Goal: Task Accomplishment & Management: Use online tool/utility

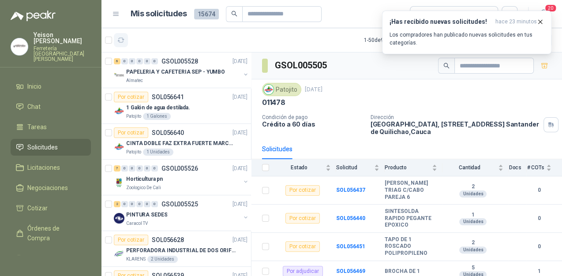
scroll to position [153, 0]
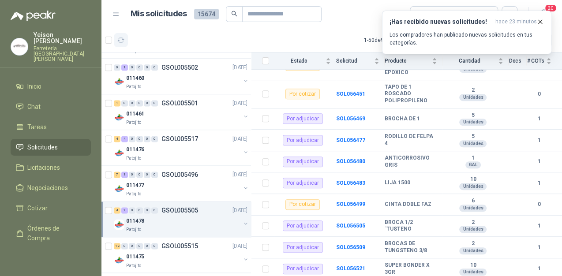
click at [118, 39] on icon "button" at bounding box center [121, 41] width 8 height 8
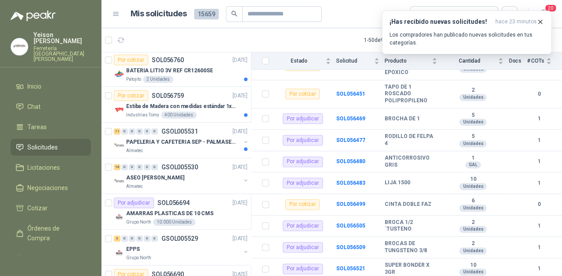
scroll to position [0, 0]
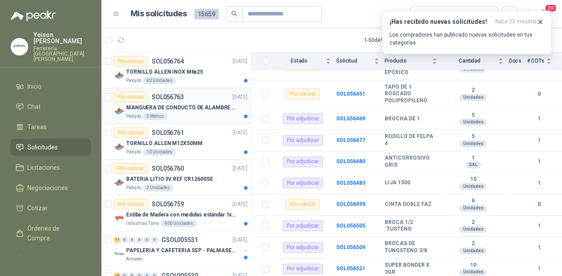
click at [186, 112] on div "MANGUERA DE CONDUCTO DE ALAMBRE DE ACERO PU" at bounding box center [186, 107] width 121 height 11
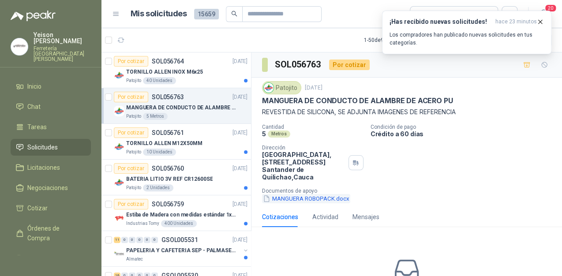
click at [309, 199] on button "MANGUERA ROBOPACK.docx" at bounding box center [306, 198] width 88 height 9
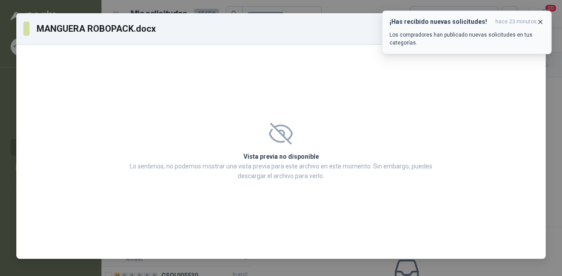
click at [538, 21] on icon "button" at bounding box center [541, 22] width 8 height 8
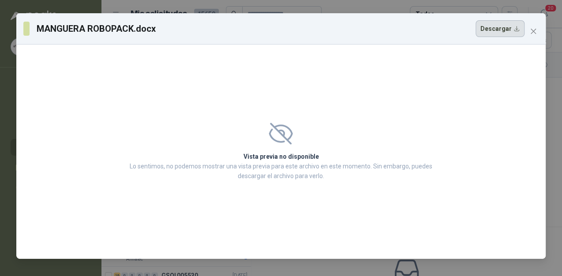
click at [500, 31] on button "Descargar" at bounding box center [500, 28] width 49 height 17
click at [533, 34] on icon "close" at bounding box center [533, 31] width 7 height 7
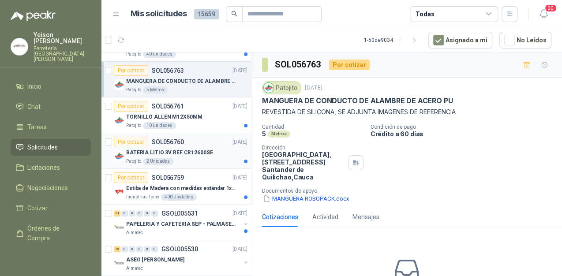
scroll to position [71, 0]
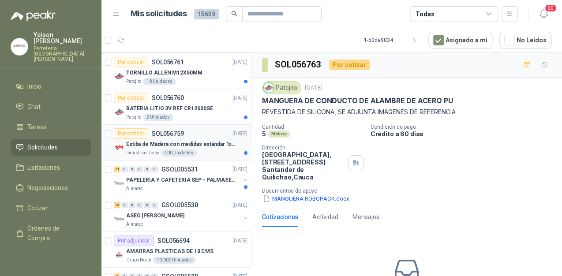
click at [189, 146] on p "Estiba de Madera con medidas estándar 1x120x15 de alto" at bounding box center [181, 144] width 110 height 8
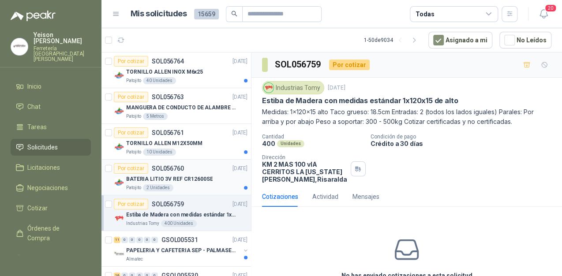
click at [196, 181] on p "BATERIA LITIO 3V REF CR12600SE" at bounding box center [169, 179] width 87 height 8
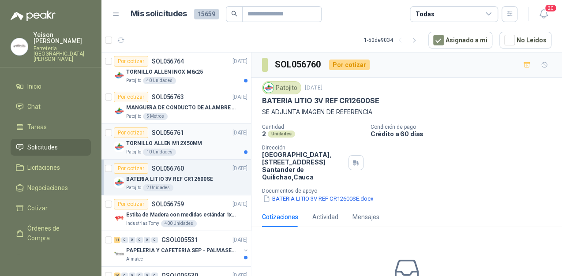
click at [207, 142] on div "TORNILLO ALLEN M12X50MM" at bounding box center [186, 143] width 121 height 11
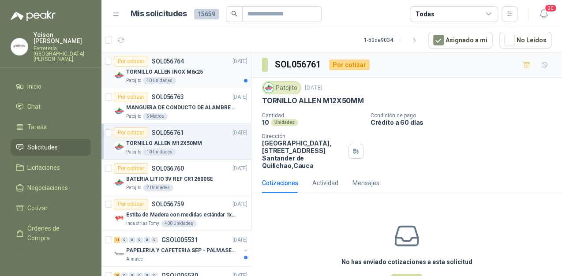
click at [206, 77] on div "Patojito 40 Unidades" at bounding box center [186, 80] width 121 height 7
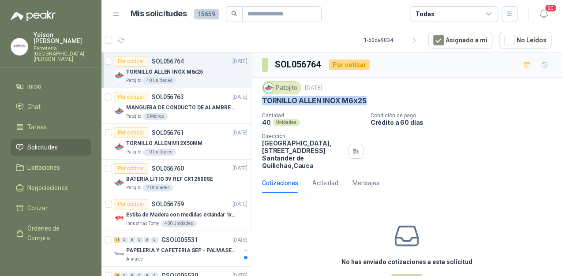
drag, startPoint x: 263, startPoint y: 102, endPoint x: 365, endPoint y: 98, distance: 102.5
click at [365, 98] on div "TORNILLO ALLEN INOX M6x25" at bounding box center [407, 100] width 290 height 9
copy p "TORNILLO ALLEN INOX M6x25"
click at [158, 141] on p "TORNILLO ALLEN M12X50MM" at bounding box center [164, 144] width 76 height 8
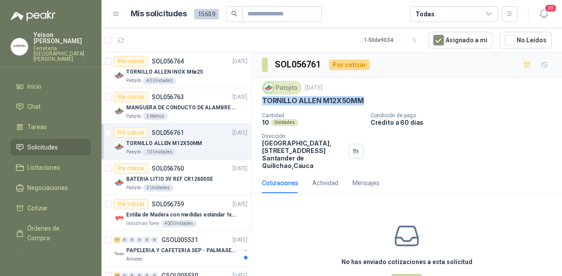
drag, startPoint x: 365, startPoint y: 98, endPoint x: 264, endPoint y: 100, distance: 101.1
click at [264, 100] on div "TORNILLO ALLEN M12X50MM" at bounding box center [407, 100] width 290 height 9
copy p "TORNILLO ALLEN M12X50MM"
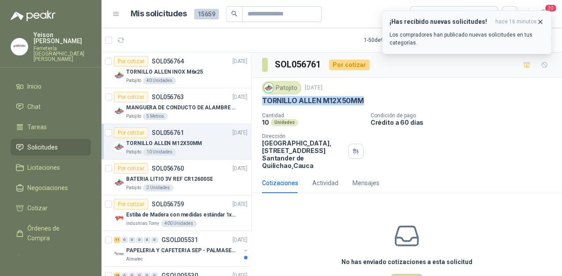
click at [537, 22] on icon "button" at bounding box center [541, 22] width 8 height 8
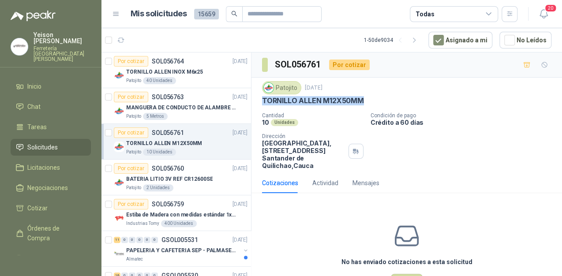
click at [190, 149] on div "Patojito 10 Unidades" at bounding box center [186, 152] width 121 height 7
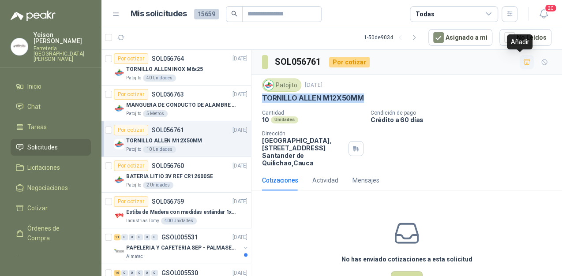
click at [520, 64] on button "button" at bounding box center [527, 62] width 14 height 14
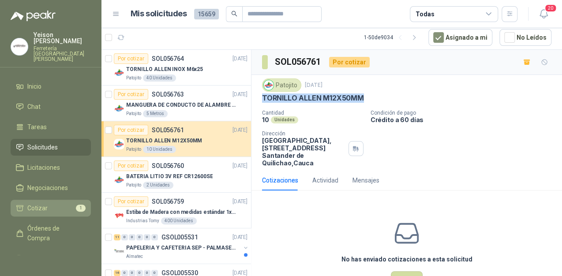
click at [65, 204] on li "Cotizar 1" at bounding box center [51, 209] width 70 height 10
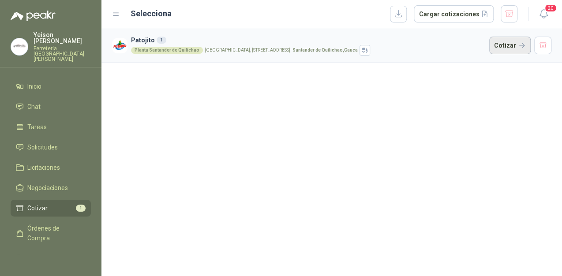
click at [509, 46] on button "Cotizar" at bounding box center [510, 46] width 41 height 18
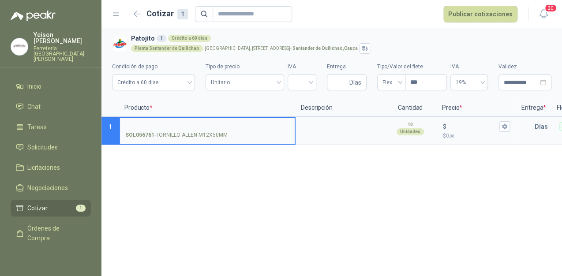
click at [196, 125] on input "SOL056761 - TORNILLO ALLEN M12X50MM" at bounding box center [207, 127] width 164 height 7
type input "*"
click at [202, 128] on input "**********" at bounding box center [207, 127] width 164 height 7
type input "**********"
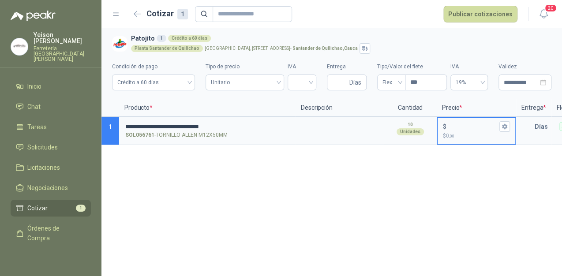
click at [452, 128] on input "$ $ 0 ,00" at bounding box center [473, 126] width 49 height 7
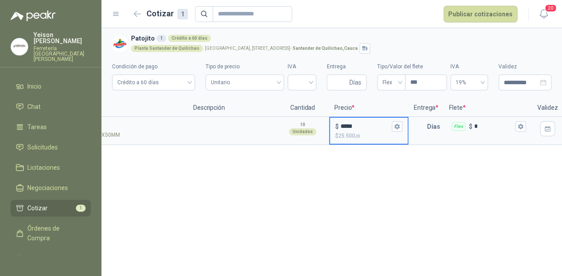
scroll to position [0, 112]
type input "*****"
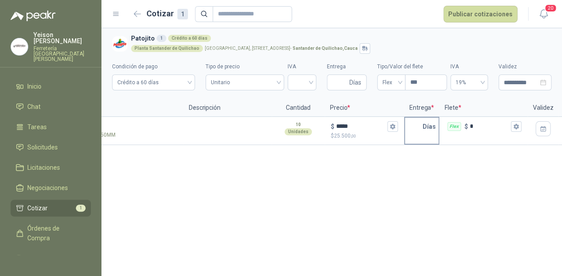
click at [424, 126] on p "Días" at bounding box center [431, 127] width 17 height 18
click at [423, 127] on p "Días" at bounding box center [431, 127] width 17 height 18
drag, startPoint x: 415, startPoint y: 127, endPoint x: 420, endPoint y: 127, distance: 5.7
click at [415, 127] on input "text" at bounding box center [414, 127] width 18 height 18
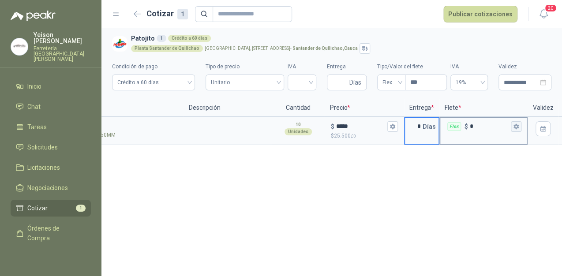
type input "*"
click at [517, 124] on icon "button" at bounding box center [516, 126] width 5 height 5
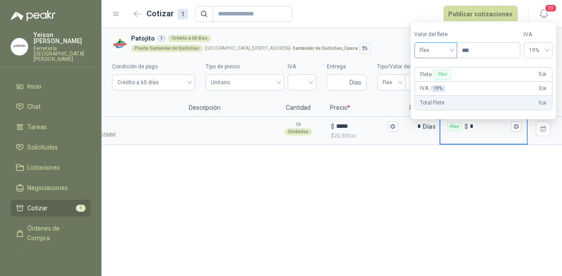
click at [449, 53] on span "Flex" at bounding box center [436, 50] width 32 height 13
click at [441, 81] on div "Incluido" at bounding box center [437, 83] width 31 height 10
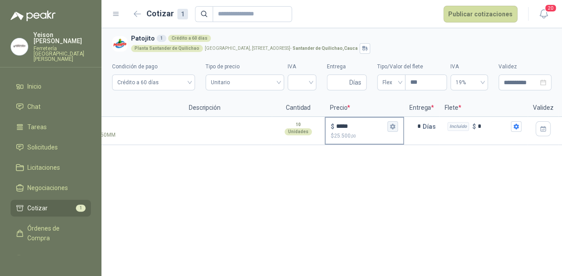
click at [395, 127] on icon "button" at bounding box center [392, 126] width 5 height 5
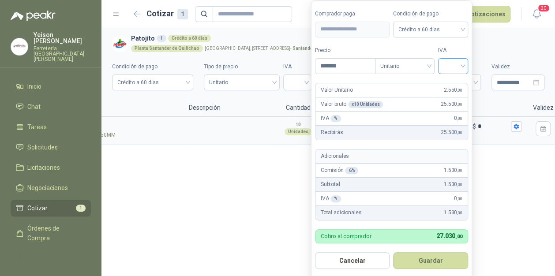
click at [463, 63] on input "search" at bounding box center [453, 65] width 19 height 13
click at [456, 83] on div "19%" at bounding box center [455, 85] width 16 height 10
click at [438, 257] on button "Guardar" at bounding box center [433, 261] width 76 height 17
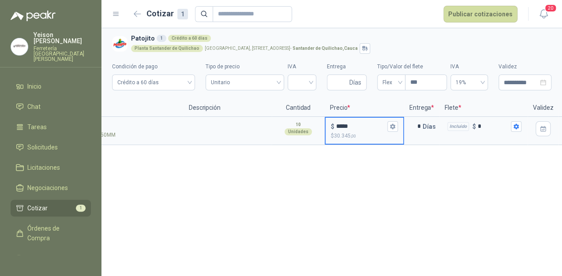
scroll to position [0, 0]
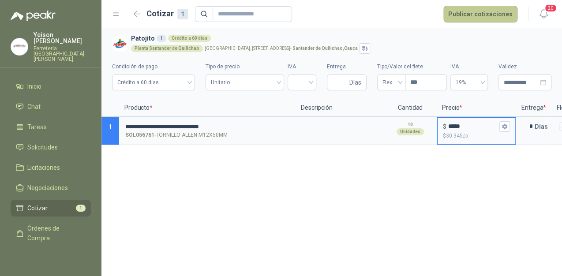
click at [471, 12] on button "Publicar cotizaciones" at bounding box center [481, 14] width 74 height 17
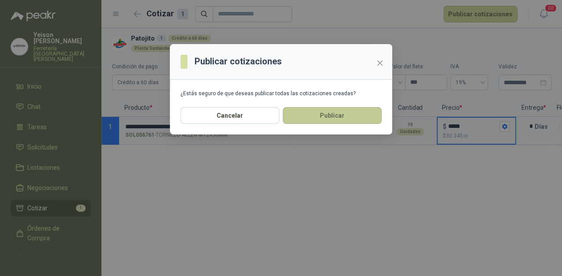
click at [357, 122] on button "Publicar" at bounding box center [332, 115] width 99 height 17
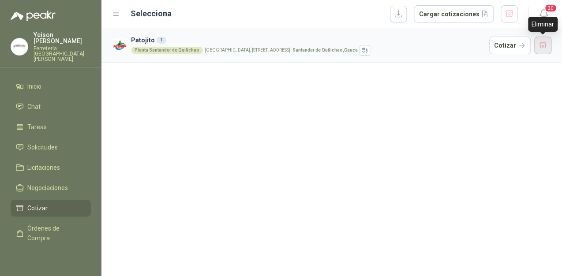
click at [545, 45] on button "button" at bounding box center [544, 46] width 18 height 18
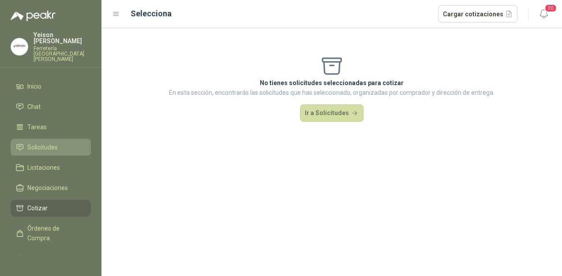
click at [56, 143] on span "Solicitudes" at bounding box center [42, 148] width 30 height 10
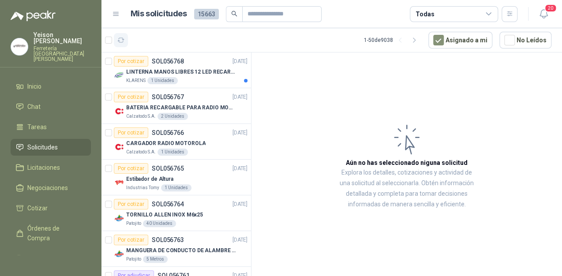
click at [121, 43] on icon "button" at bounding box center [121, 41] width 8 height 8
click at [166, 76] on div "LINTERNA MANOS LIBRES 12 LED RECARGALE" at bounding box center [186, 72] width 121 height 11
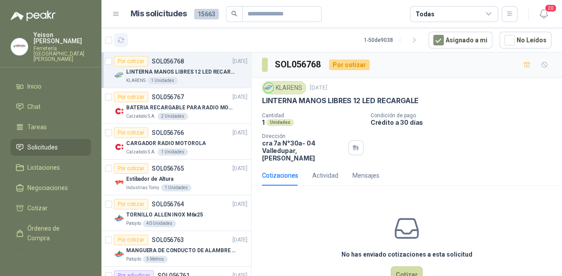
click at [117, 37] on button "button" at bounding box center [121, 40] width 14 height 14
click at [123, 45] on button "button" at bounding box center [121, 40] width 14 height 14
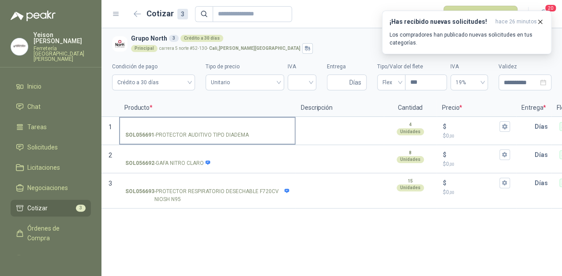
click at [181, 125] on input "SOL056691 - PROTECTOR AUDITIVO TIPO DIADEMA" at bounding box center [207, 127] width 164 height 7
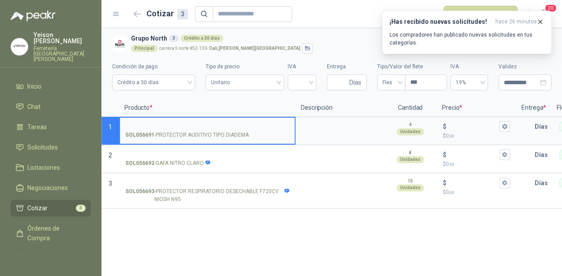
click at [184, 127] on input "SOL056691 - PROTECTOR AUDITIVO TIPO DIADEMA" at bounding box center [207, 127] width 164 height 7
click at [166, 127] on input "*****" at bounding box center [207, 127] width 164 height 7
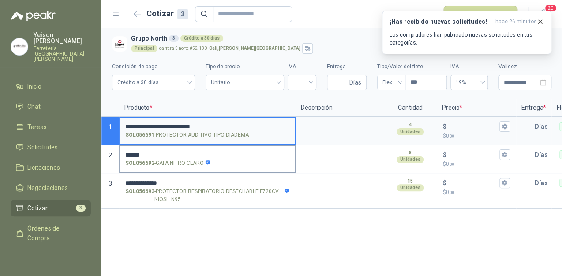
type input "**********"
click at [157, 155] on input "******" at bounding box center [207, 155] width 164 height 7
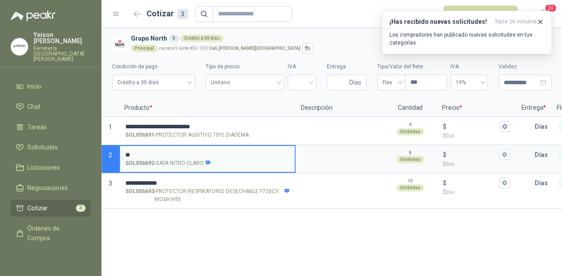
type input "*"
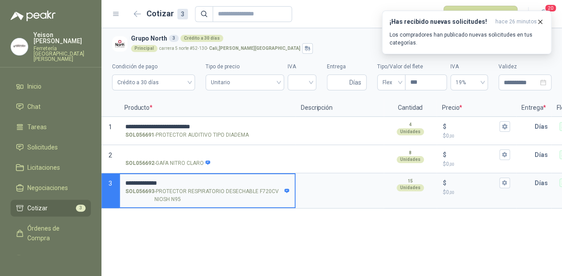
click at [183, 182] on input "**********" at bounding box center [207, 183] width 164 height 7
type input "*"
click at [457, 126] on input "$ $ 0 ,00" at bounding box center [473, 126] width 49 height 7
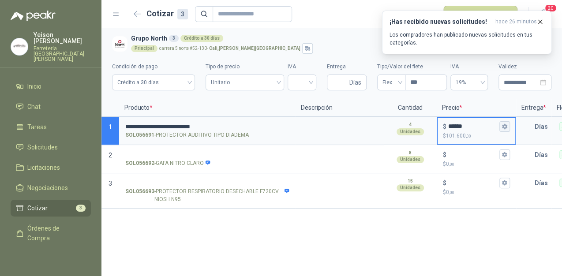
type input "******"
click at [509, 126] on button "$ ****** $ 101.600 ,00" at bounding box center [505, 126] width 11 height 11
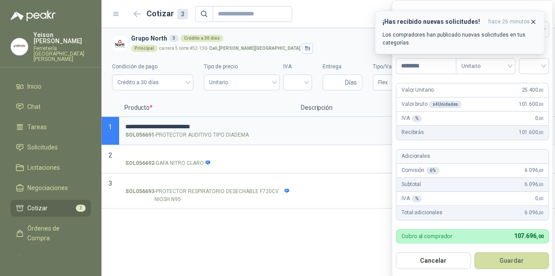
click at [534, 18] on icon "button" at bounding box center [534, 22] width 8 height 8
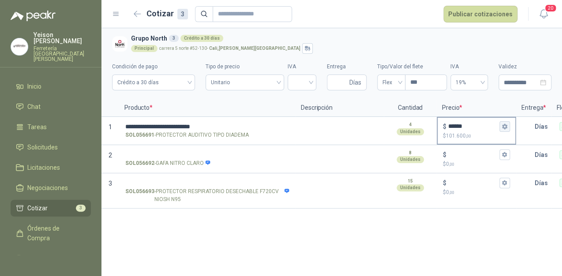
click at [507, 126] on icon "button" at bounding box center [504, 126] width 5 height 5
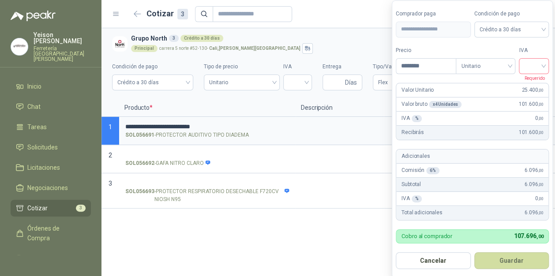
click at [542, 64] on input "search" at bounding box center [533, 65] width 19 height 13
click at [533, 83] on div "19%" at bounding box center [536, 85] width 16 height 10
click at [523, 257] on button "Guardar" at bounding box center [513, 261] width 76 height 17
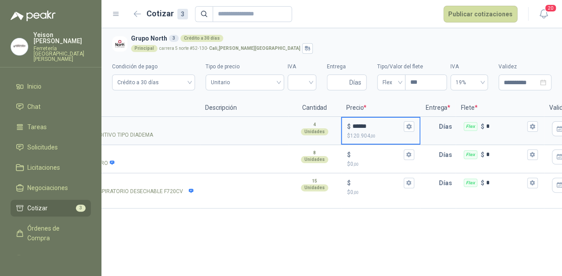
scroll to position [0, 109]
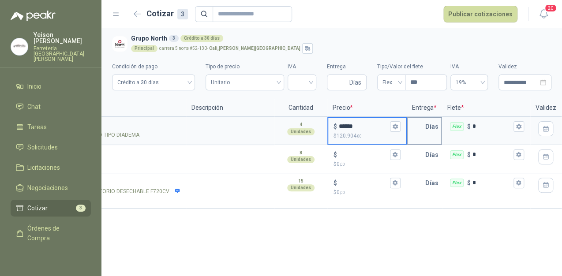
click at [426, 127] on p "Días" at bounding box center [434, 127] width 17 height 18
click at [424, 126] on input "text" at bounding box center [417, 127] width 18 height 18
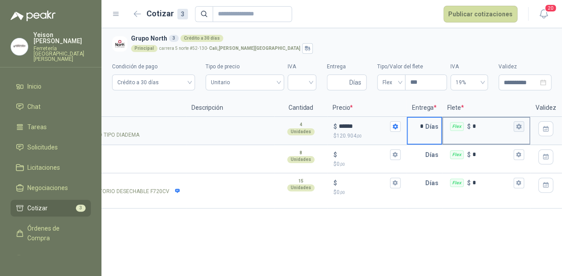
type input "*"
click at [521, 130] on button "Flex $ *" at bounding box center [519, 126] width 11 height 11
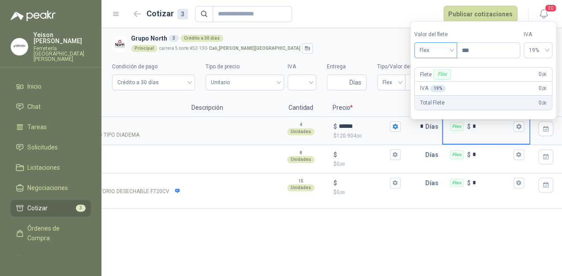
click at [452, 48] on span "Flex" at bounding box center [436, 50] width 32 height 13
click at [444, 81] on div "Incluido" at bounding box center [437, 83] width 31 height 10
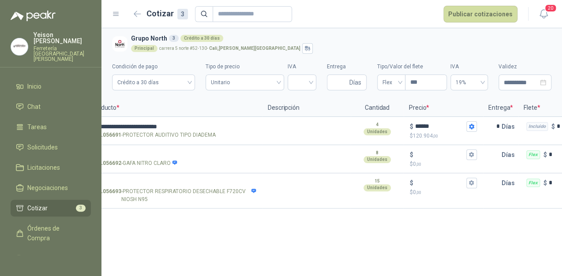
scroll to position [0, 0]
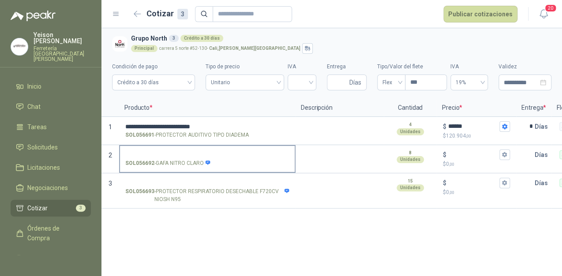
click at [159, 154] on input "SOL056692 - GAFA NITRO CLARO" at bounding box center [207, 155] width 164 height 7
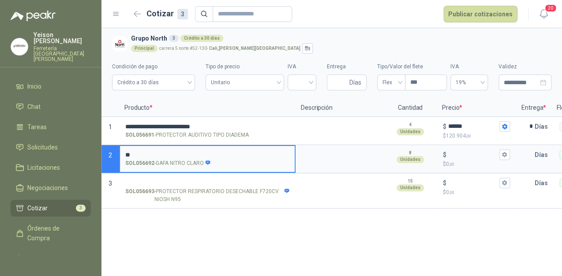
type input "*"
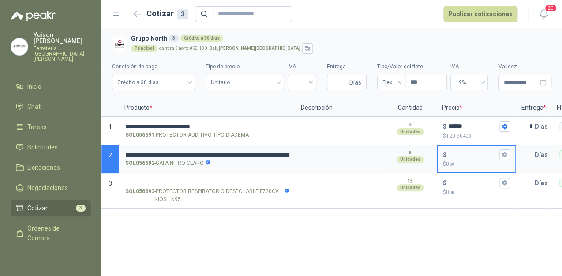
click at [464, 156] on input "$ $ 0 ,00" at bounding box center [473, 154] width 49 height 7
click at [464, 155] on input "$ $ 0 ,00" at bounding box center [473, 154] width 49 height 7
type input "*****"
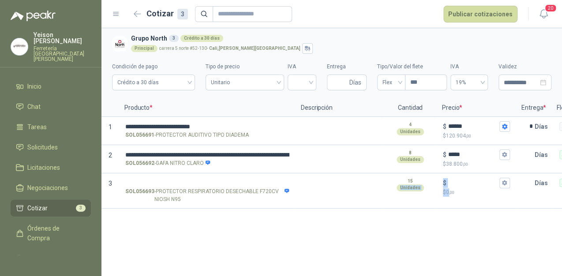
drag, startPoint x: 388, startPoint y: 219, endPoint x: 450, endPoint y: 212, distance: 62.6
click at [450, 212] on div "**********" at bounding box center [332, 152] width 461 height 248
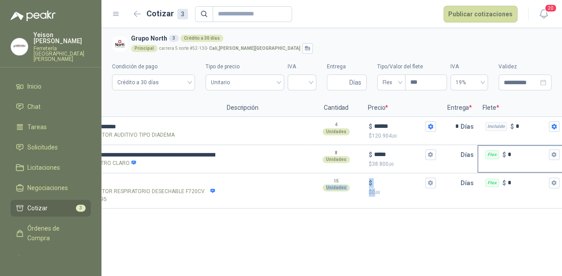
scroll to position [0, 83]
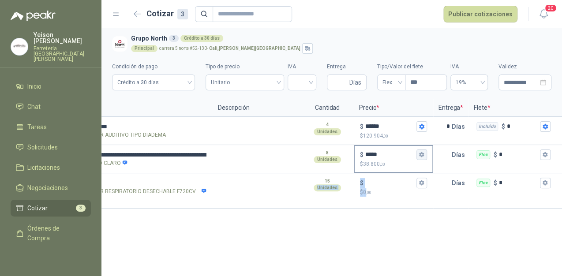
click at [419, 154] on icon "button" at bounding box center [422, 155] width 6 height 6
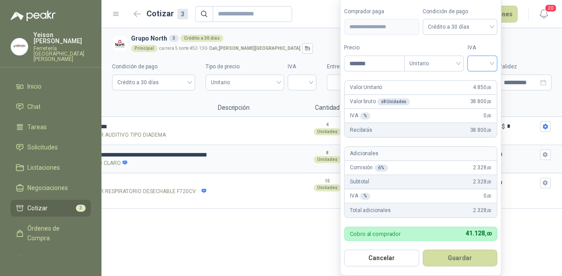
click at [492, 61] on input "search" at bounding box center [482, 62] width 19 height 13
click at [486, 80] on div "19%" at bounding box center [484, 83] width 16 height 10
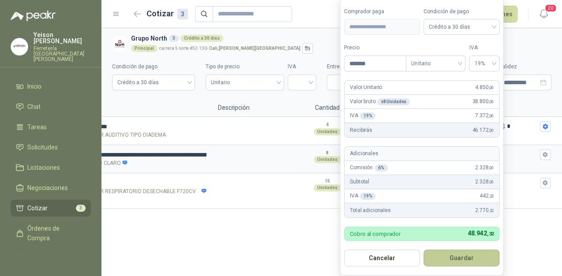
click at [475, 261] on button "Guardar" at bounding box center [462, 258] width 76 height 17
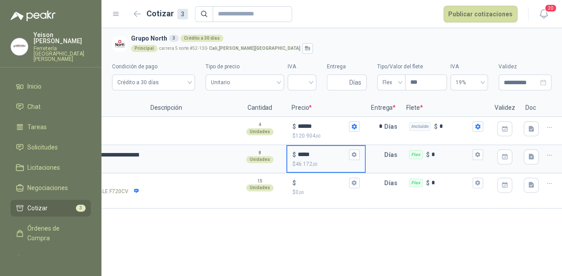
scroll to position [0, 155]
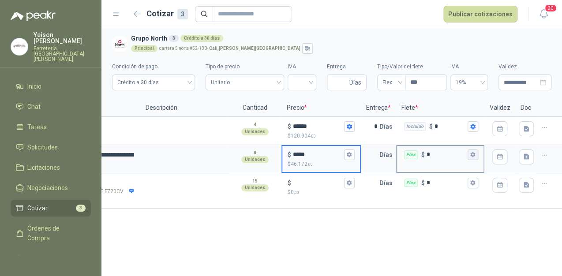
click at [470, 151] on button "Flex $ *" at bounding box center [473, 155] width 11 height 11
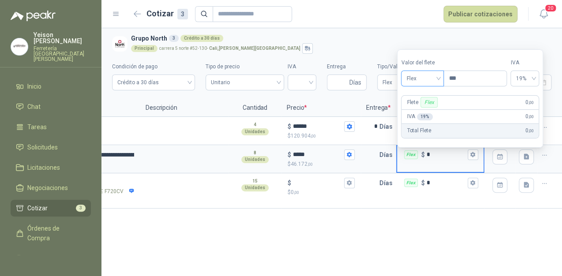
click at [434, 76] on span "Flex" at bounding box center [423, 78] width 32 height 13
click at [425, 113] on div "Incluido" at bounding box center [423, 111] width 31 height 10
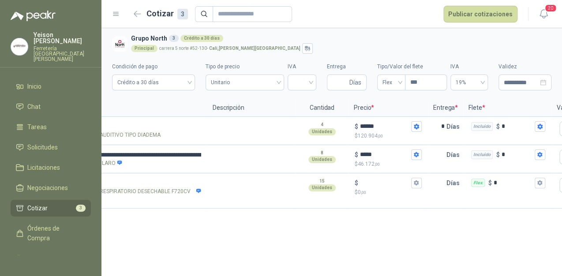
scroll to position [0, 57]
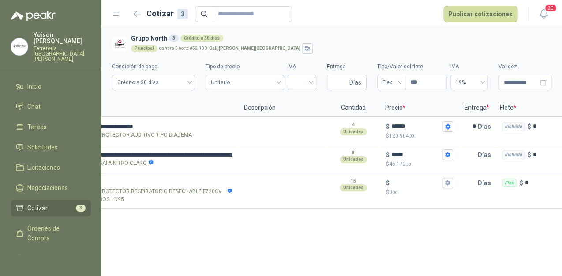
drag, startPoint x: 306, startPoint y: 215, endPoint x: 281, endPoint y: 216, distance: 25.6
click at [281, 216] on div "**********" at bounding box center [332, 152] width 461 height 248
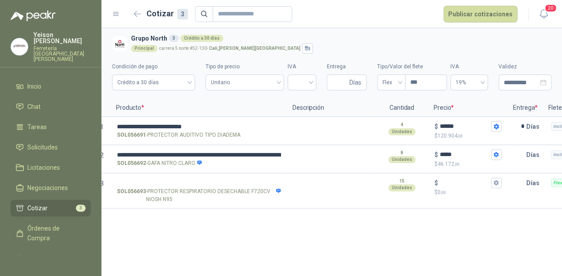
scroll to position [0, 0]
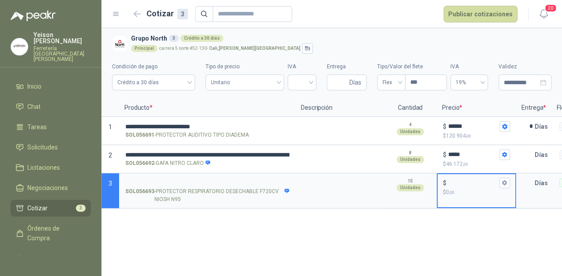
click at [454, 180] on input "$ $ 0 ,00" at bounding box center [473, 183] width 49 height 7
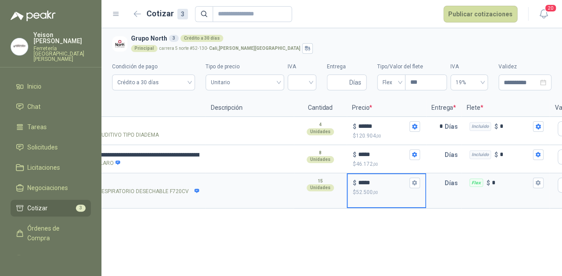
scroll to position [0, 96]
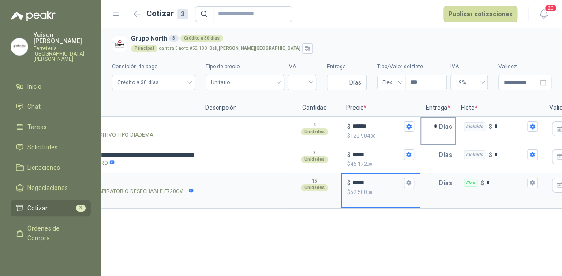
type input "*****"
click at [434, 142] on div "* Días" at bounding box center [438, 131] width 35 height 28
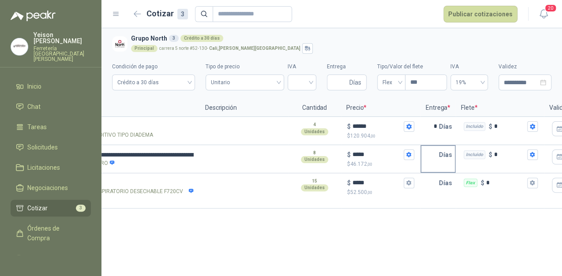
click at [437, 151] on input "text" at bounding box center [431, 155] width 18 height 18
type input "*"
click at [439, 182] on div "Días" at bounding box center [439, 183] width 34 height 18
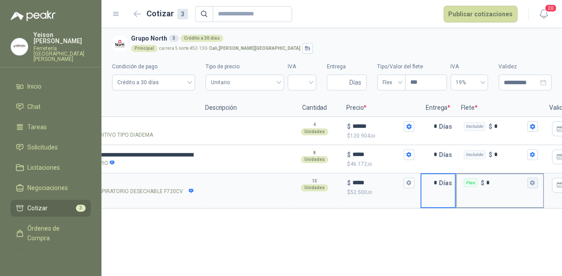
type input "*"
click at [537, 184] on button "Flex $ *" at bounding box center [533, 183] width 11 height 11
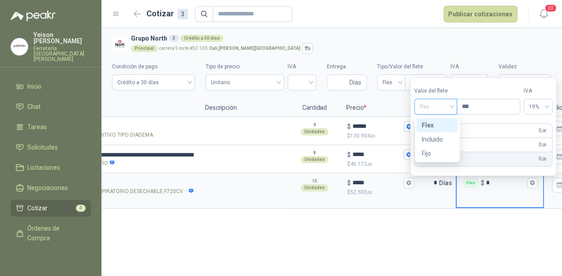
click at [455, 106] on div "Flex" at bounding box center [436, 107] width 43 height 16
click at [438, 138] on div "Incluido" at bounding box center [437, 140] width 31 height 10
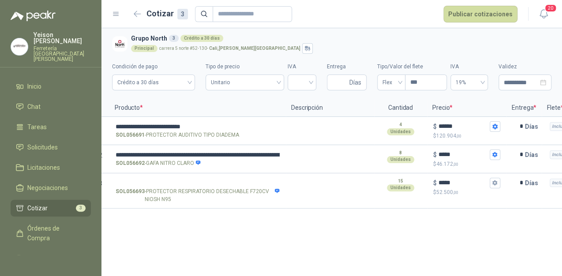
scroll to position [0, 0]
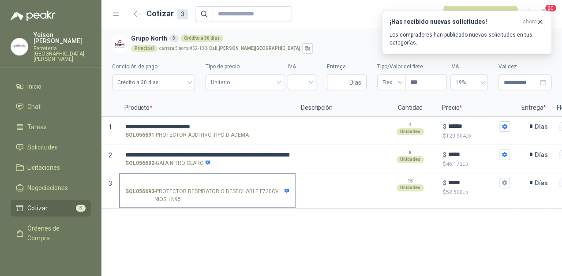
click at [142, 180] on input "SOL056693 - PROTECTOR RESPIRATORIO DESECHABLE F720CV NIOSH N95" at bounding box center [207, 183] width 164 height 7
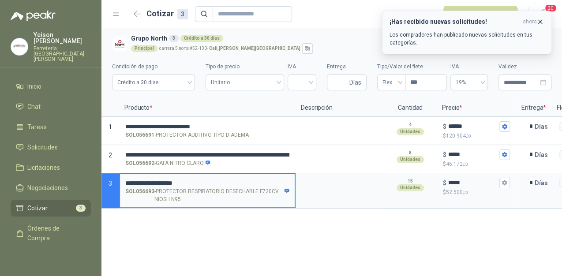
type input "**********"
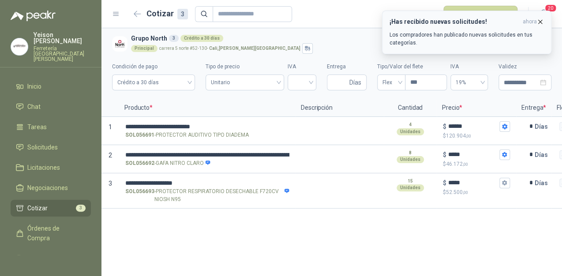
click at [542, 25] on icon "button" at bounding box center [541, 22] width 8 height 8
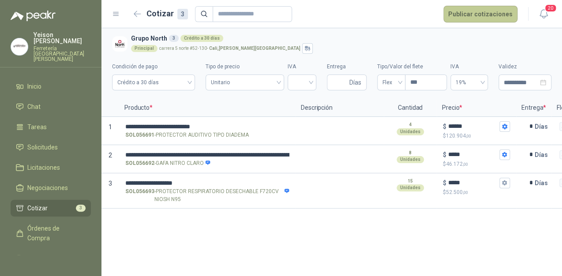
click at [464, 14] on button "Publicar cotizaciones" at bounding box center [481, 14] width 74 height 17
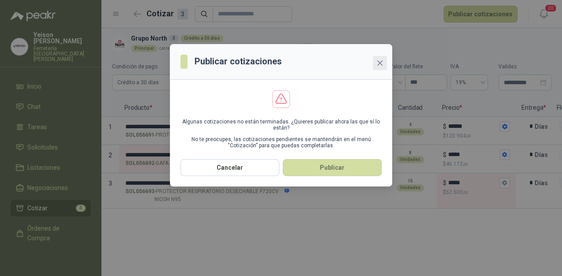
click at [377, 63] on icon "close" at bounding box center [380, 63] width 7 height 7
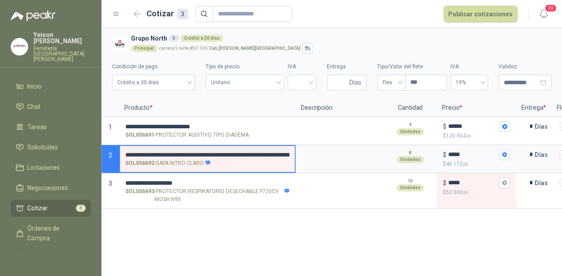
click at [244, 153] on input "**********" at bounding box center [207, 155] width 164 height 8
click at [260, 153] on input "**********" at bounding box center [207, 155] width 164 height 8
click at [277, 153] on input "**********" at bounding box center [207, 155] width 164 height 8
click at [206, 151] on input "**********" at bounding box center [207, 155] width 164 height 8
click at [233, 154] on input "**********" at bounding box center [207, 155] width 164 height 8
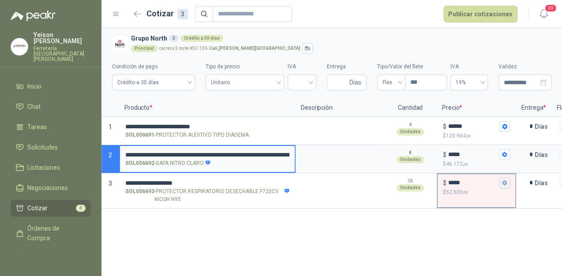
type input "**********"
click at [508, 185] on icon "button" at bounding box center [505, 183] width 6 height 6
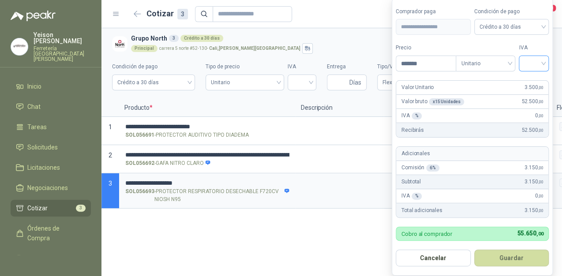
click at [544, 64] on input "search" at bounding box center [533, 62] width 19 height 13
click at [537, 83] on div "19%" at bounding box center [536, 83] width 16 height 10
click at [520, 256] on button "Guardar" at bounding box center [513, 258] width 76 height 17
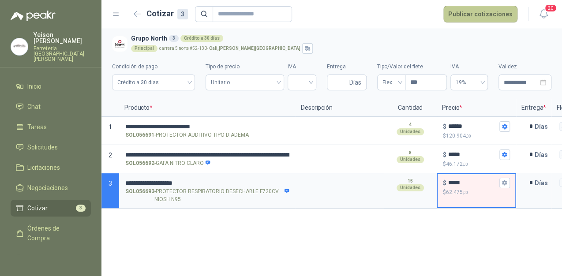
click at [482, 7] on button "Publicar cotizaciones" at bounding box center [481, 14] width 74 height 17
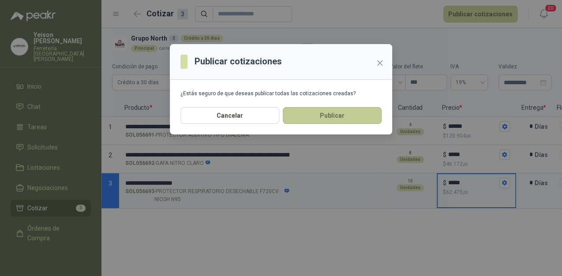
click at [346, 118] on button "Publicar" at bounding box center [332, 115] width 99 height 17
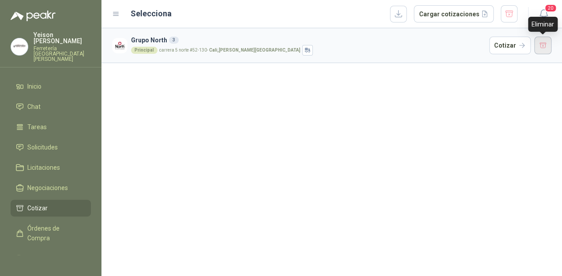
click at [550, 47] on button "button" at bounding box center [544, 46] width 18 height 18
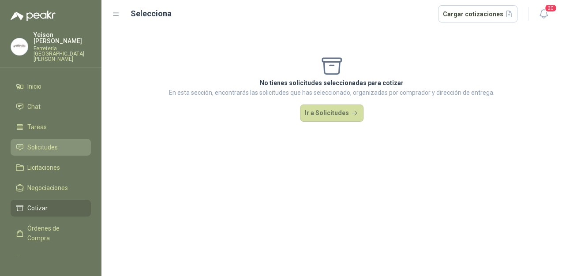
click at [44, 143] on span "Solicitudes" at bounding box center [42, 148] width 30 height 10
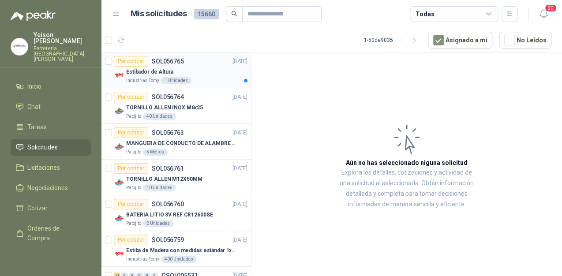
click at [207, 78] on div "Industrias Tomy 1 Unidades" at bounding box center [186, 80] width 121 height 7
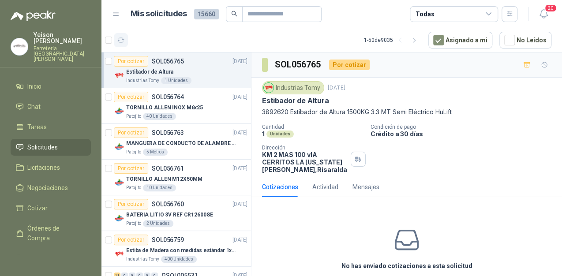
click at [124, 43] on icon "button" at bounding box center [121, 41] width 8 height 8
click at [18, 41] on img at bounding box center [19, 46] width 17 height 17
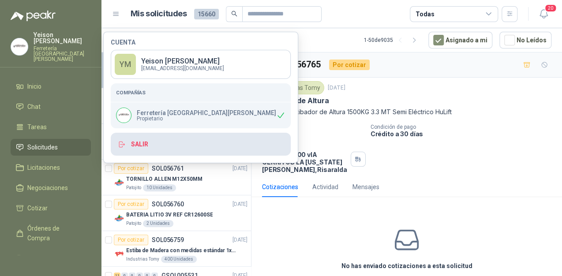
click at [163, 147] on button "Salir" at bounding box center [201, 144] width 180 height 23
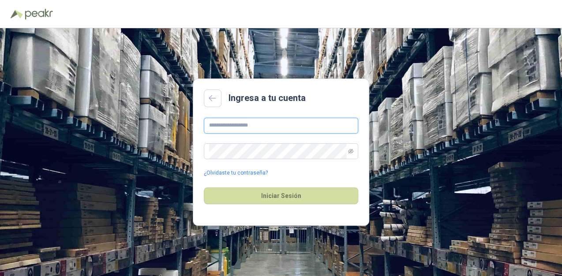
type input "**********"
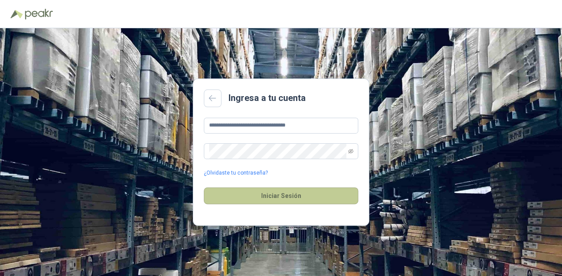
click at [306, 203] on button "Iniciar Sesión" at bounding box center [281, 196] width 155 height 17
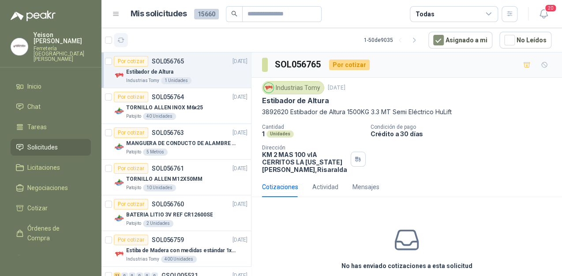
click at [121, 37] on icon "button" at bounding box center [121, 41] width 8 height 8
click at [121, 41] on icon "button" at bounding box center [121, 41] width 8 height 8
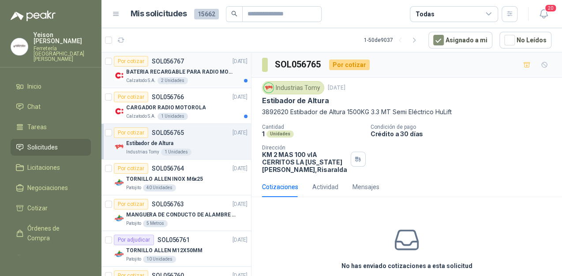
click at [185, 76] on div "BATERIA RECARGABLE PARA RADIO MOTOROLA" at bounding box center [186, 72] width 121 height 11
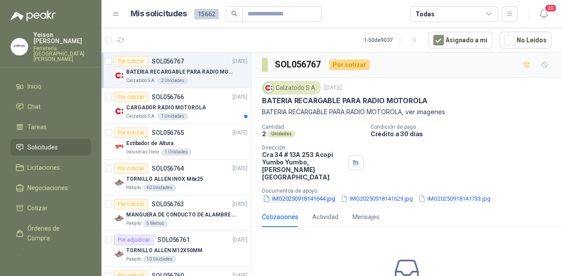
click at [307, 195] on button "IMG20250918141644.jpg" at bounding box center [299, 198] width 74 height 9
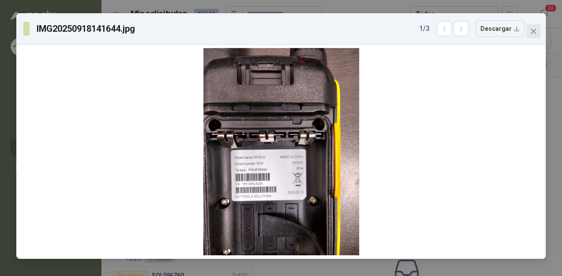
click at [529, 32] on span "Close" at bounding box center [534, 31] width 14 height 7
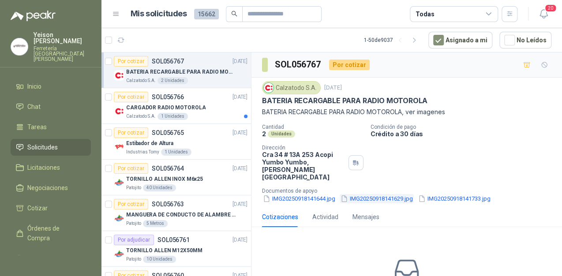
click at [379, 194] on button "IMG20250918141629.jpg" at bounding box center [377, 198] width 74 height 9
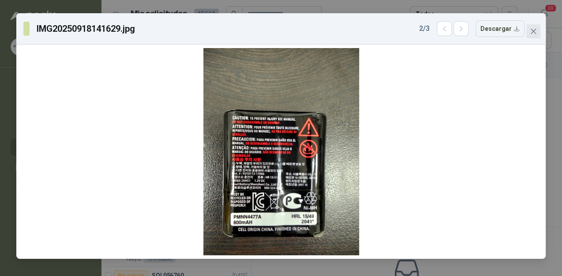
click at [531, 30] on icon "close" at bounding box center [533, 31] width 7 height 7
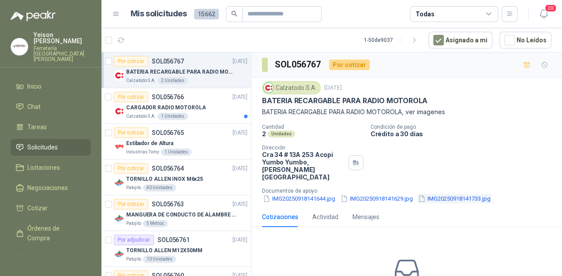
click at [443, 194] on button "IMG20250918141733.jpg" at bounding box center [455, 198] width 74 height 9
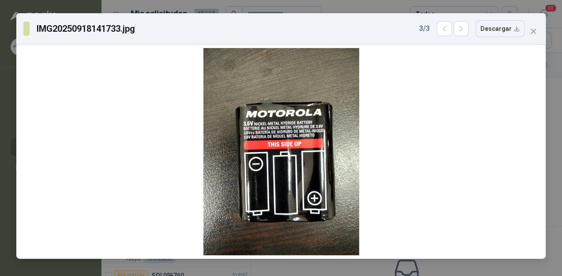
click at [534, 32] on icon "close" at bounding box center [533, 31] width 7 height 7
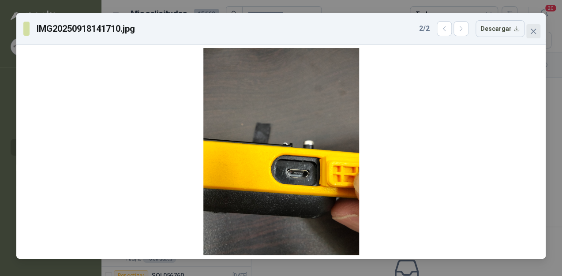
click at [539, 32] on span "Close" at bounding box center [534, 31] width 14 height 7
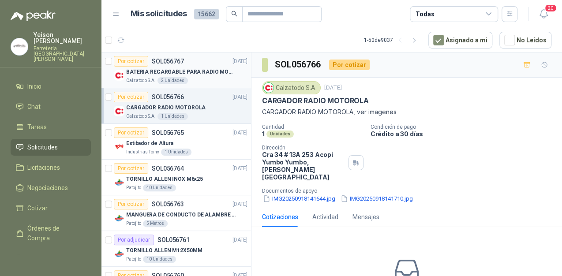
click at [187, 66] on div "Por cotizar SOL056767 18/09/25" at bounding box center [181, 61] width 134 height 11
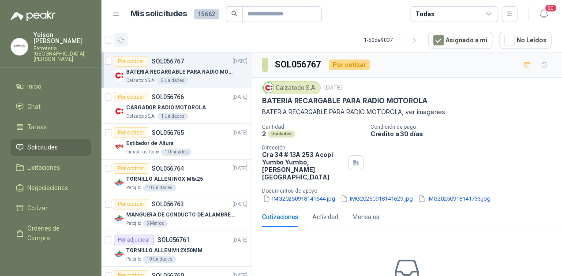
click at [118, 39] on icon "button" at bounding box center [121, 41] width 8 height 8
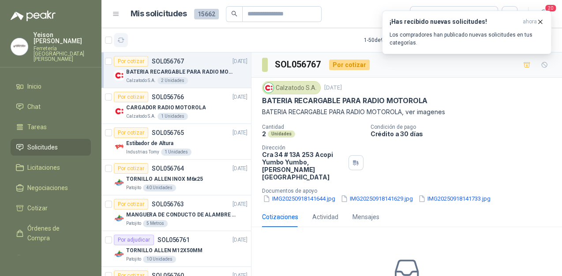
click at [125, 42] on button "button" at bounding box center [121, 40] width 14 height 14
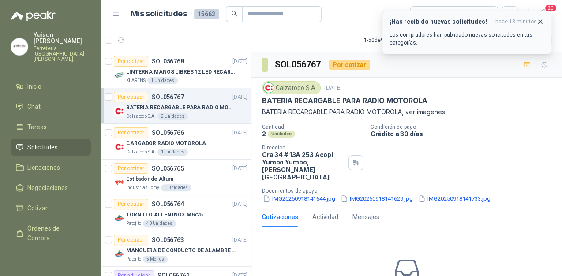
click at [545, 22] on button "¡Has recibido nuevas solicitudes! hace 13 minutos Los compradores han publicado…" at bounding box center [467, 33] width 170 height 44
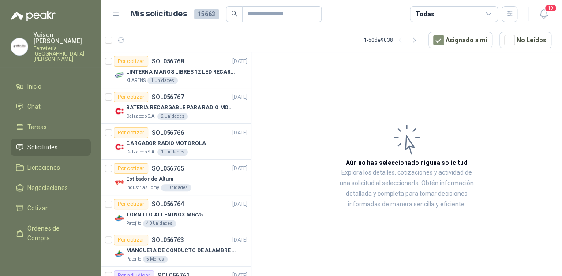
click at [378, 107] on article "Aún no has seleccionado niguna solicitud Explora los detalles, cotizaciones y a…" at bounding box center [407, 166] width 311 height 227
